Goal: Complete application form

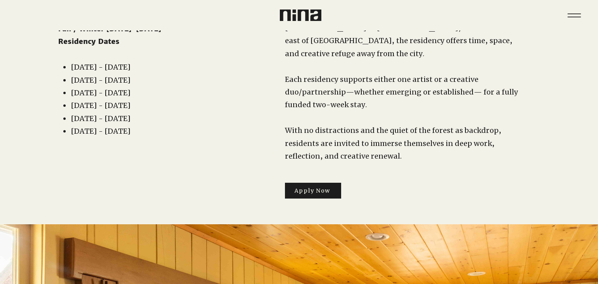
scroll to position [129, 0]
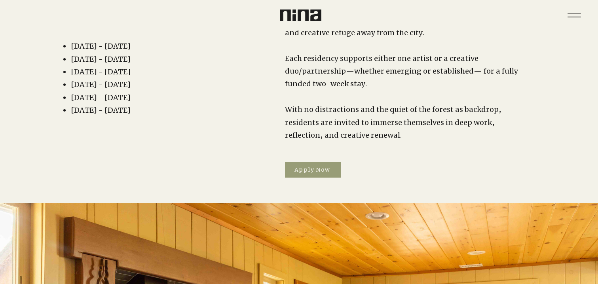
click at [332, 162] on span "Apply Now" at bounding box center [313, 170] width 56 height 16
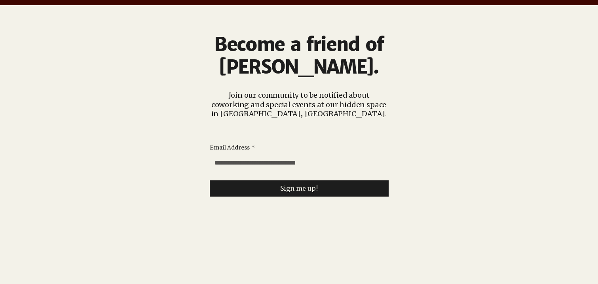
scroll to position [1893, 0]
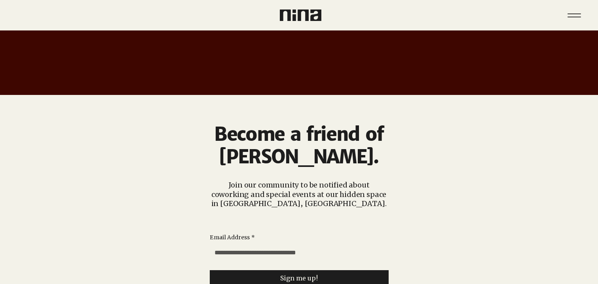
click at [364, 245] on input "Email Address *" at bounding box center [297, 253] width 174 height 16
type input "**********"
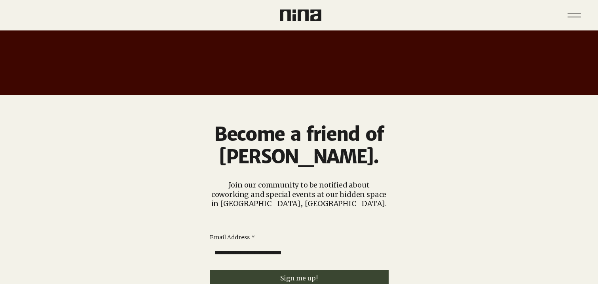
click at [317, 270] on button "Sign me up!" at bounding box center [299, 278] width 179 height 16
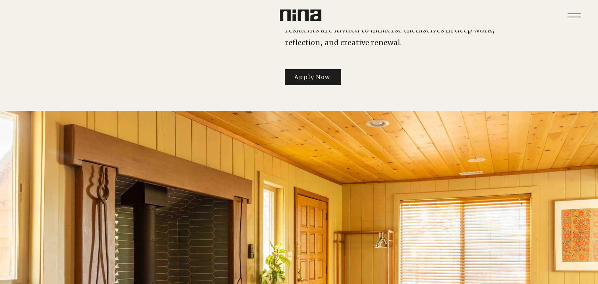
scroll to position [0, 0]
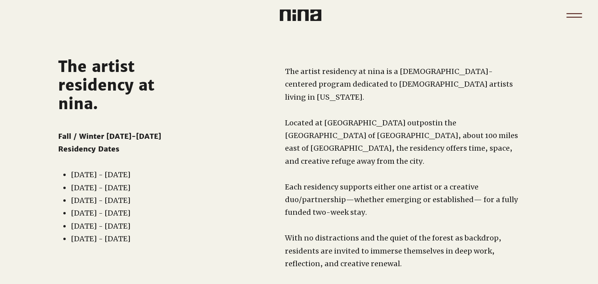
click at [574, 15] on icon "Menu" at bounding box center [574, 16] width 28 height 28
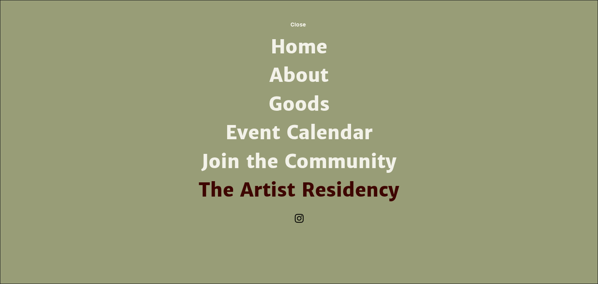
click at [316, 189] on link "The Artist Residency" at bounding box center [299, 190] width 207 height 28
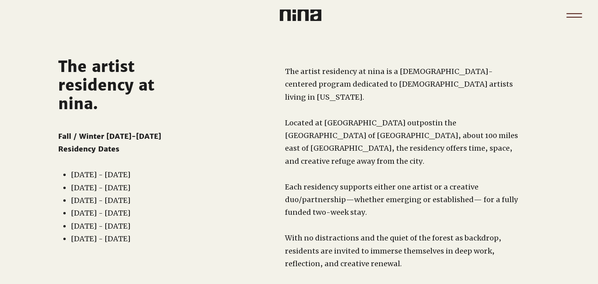
click at [580, 20] on icon "Menu" at bounding box center [574, 16] width 28 height 28
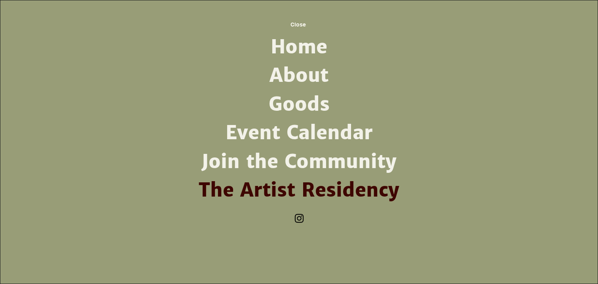
click at [313, 104] on link "Goods" at bounding box center [299, 104] width 207 height 28
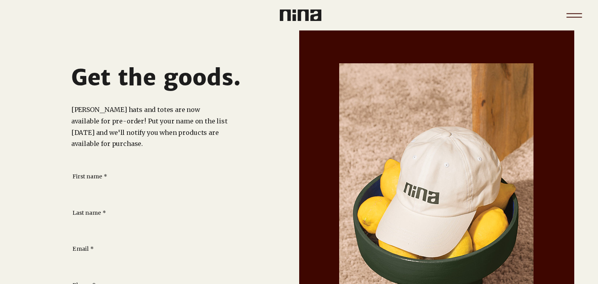
click at [581, 13] on icon "Menu" at bounding box center [573, 13] width 15 height 1
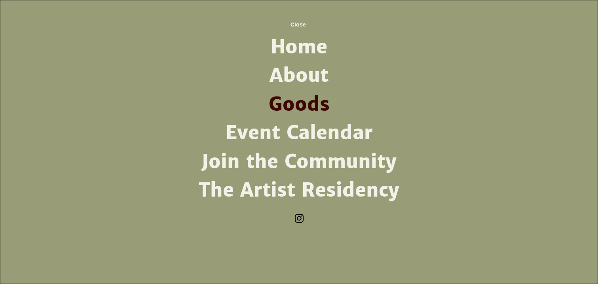
click at [313, 69] on link "About" at bounding box center [299, 75] width 207 height 28
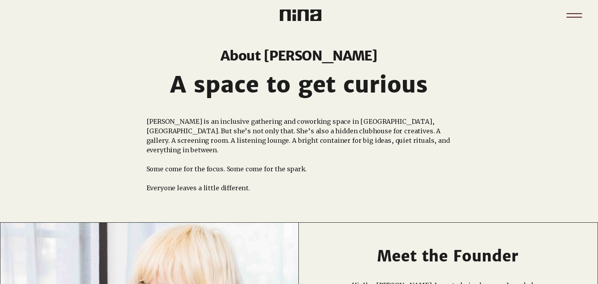
click at [566, 19] on icon "Menu" at bounding box center [574, 16] width 28 height 28
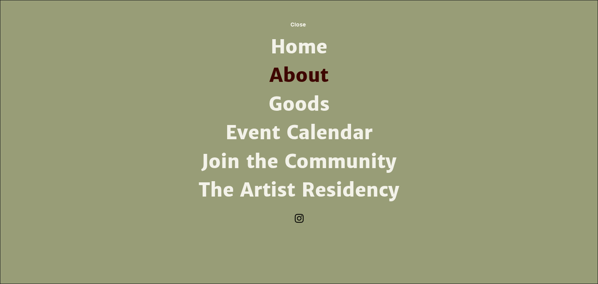
click at [301, 220] on img "Instagram" at bounding box center [299, 218] width 12 height 12
